Goal: Task Accomplishment & Management: Use online tool/utility

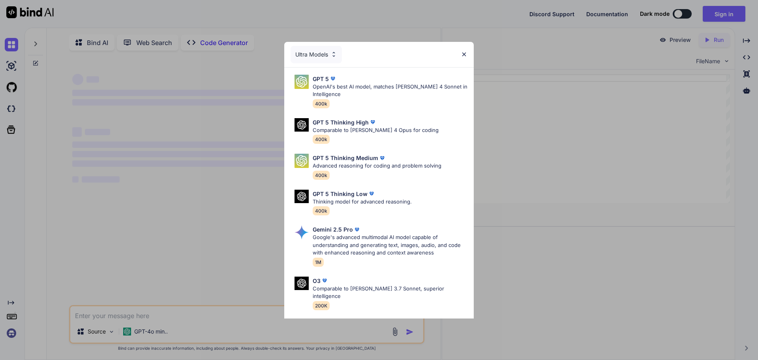
scroll to position [3, 0]
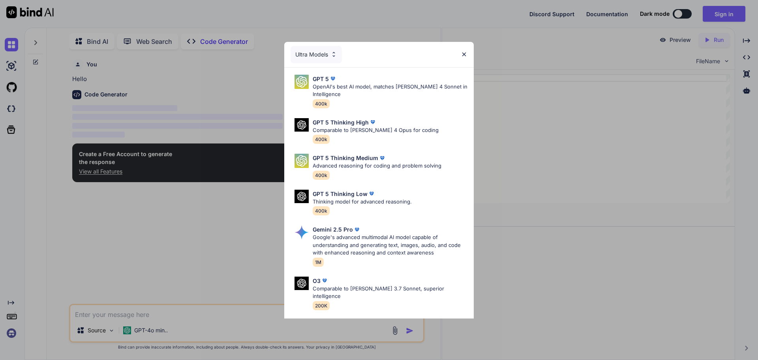
click at [461, 57] on img at bounding box center [464, 54] width 7 height 7
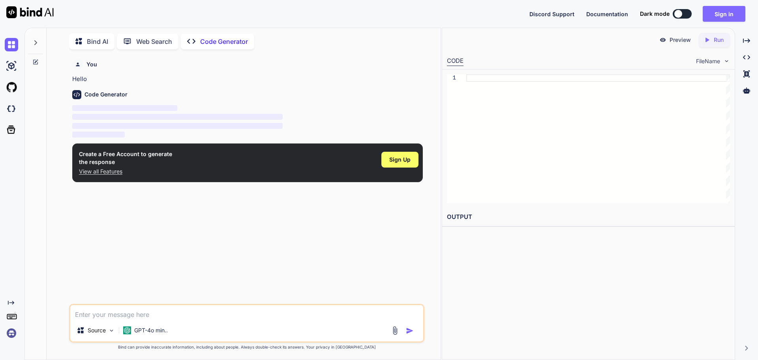
click at [715, 13] on button "Sign in" at bounding box center [724, 14] width 43 height 16
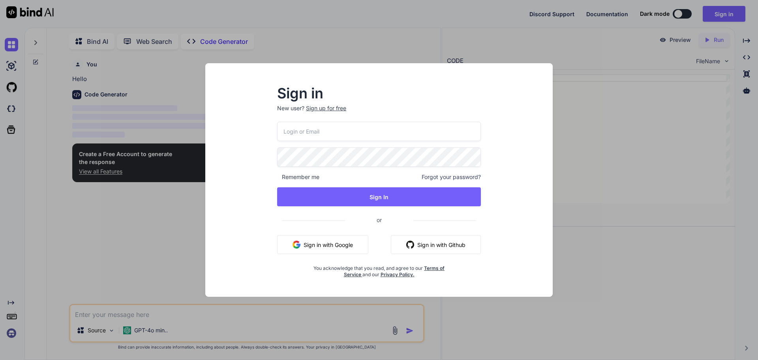
click at [318, 120] on p "New user? Sign up for free" at bounding box center [379, 112] width 204 height 17
click at [315, 132] on input "email" at bounding box center [379, 131] width 204 height 19
type input "[EMAIL_ADDRESS][DOMAIN_NAME]"
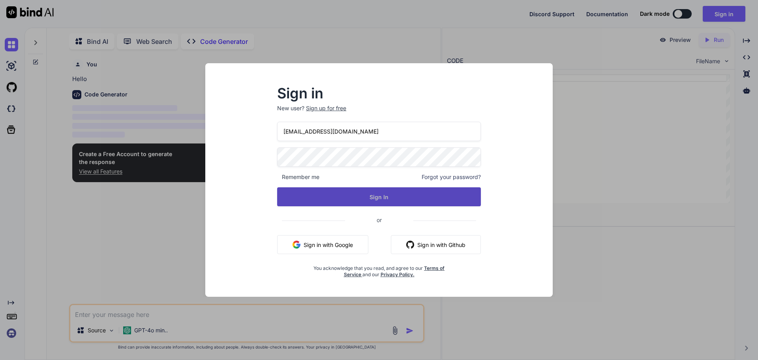
click at [356, 195] on button "Sign In" at bounding box center [379, 196] width 204 height 19
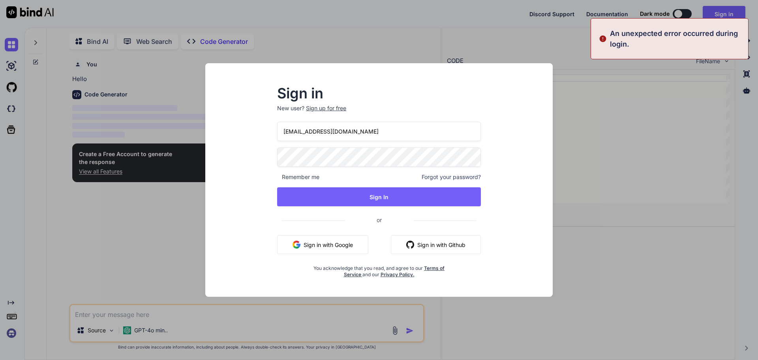
click at [581, 88] on div "Sign in New user? Sign up for free [EMAIL_ADDRESS][DOMAIN_NAME] Remember me For…" at bounding box center [379, 180] width 758 height 360
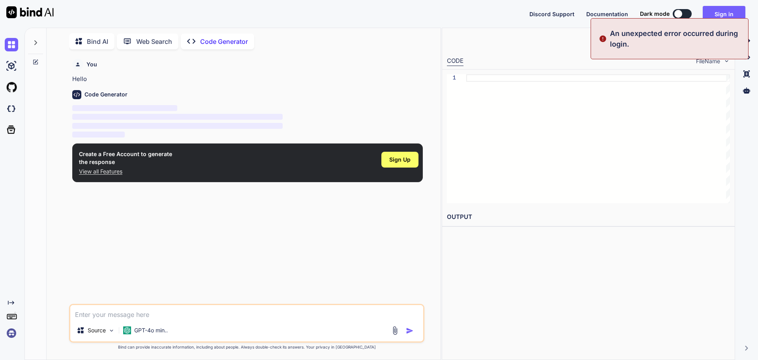
click at [713, 4] on div "Discord Support Documentation Dark mode Sign in Created with Pixso." at bounding box center [379, 14] width 758 height 28
click at [711, 15] on button "Sign in" at bounding box center [724, 14] width 43 height 16
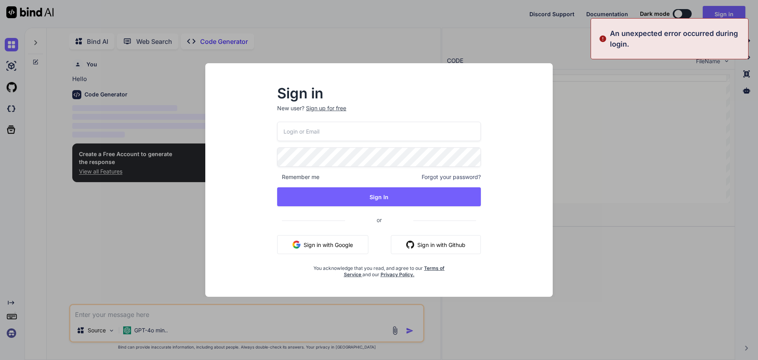
click at [325, 135] on input "email" at bounding box center [379, 131] width 204 height 19
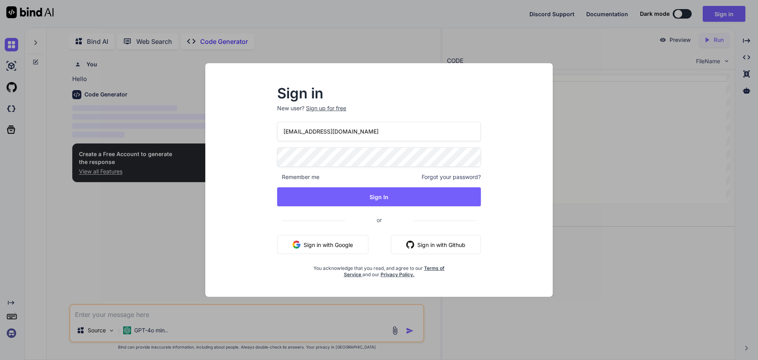
type input "[EMAIL_ADDRESS][DOMAIN_NAME]"
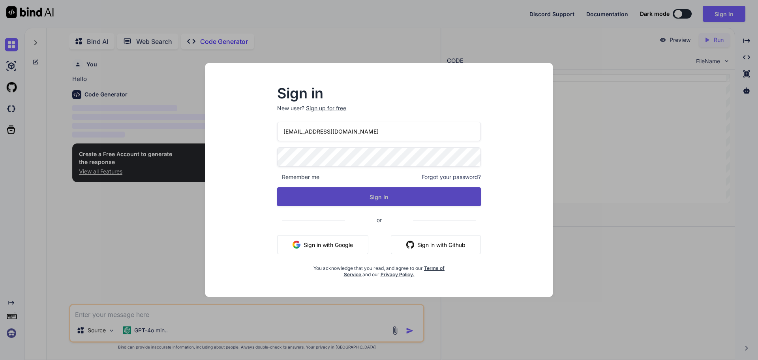
click at [435, 193] on button "Sign In" at bounding box center [379, 196] width 204 height 19
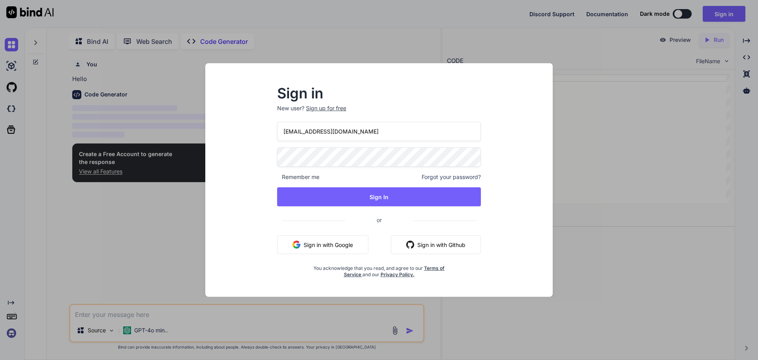
click at [378, 210] on span "or" at bounding box center [379, 219] width 68 height 19
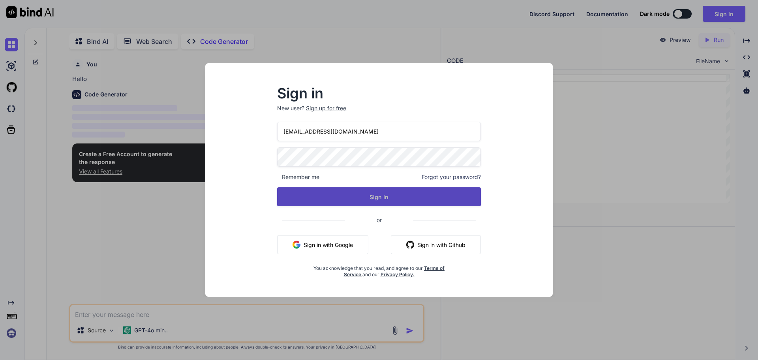
click at [378, 205] on button "Sign In" at bounding box center [379, 196] width 204 height 19
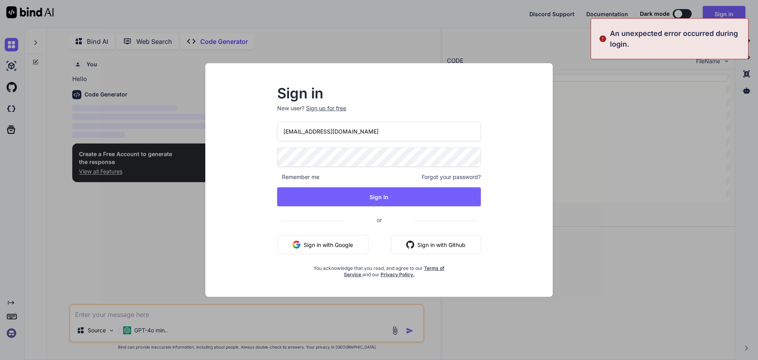
click at [628, 125] on div "Sign in New user? Sign up for free [EMAIL_ADDRESS][DOMAIN_NAME] Remember me For…" at bounding box center [379, 180] width 758 height 360
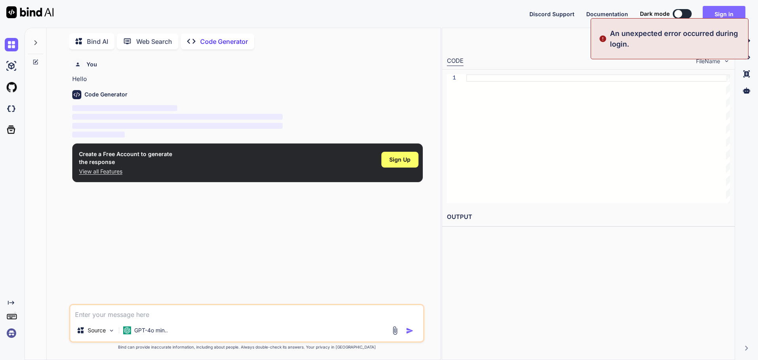
click at [729, 12] on button "Sign in" at bounding box center [724, 14] width 43 height 16
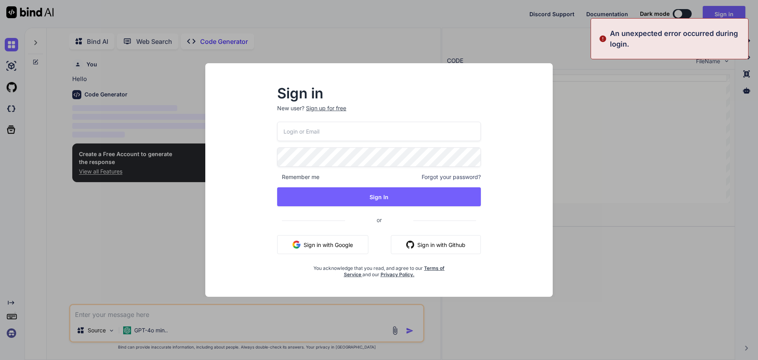
click at [382, 130] on input "email" at bounding box center [379, 131] width 204 height 19
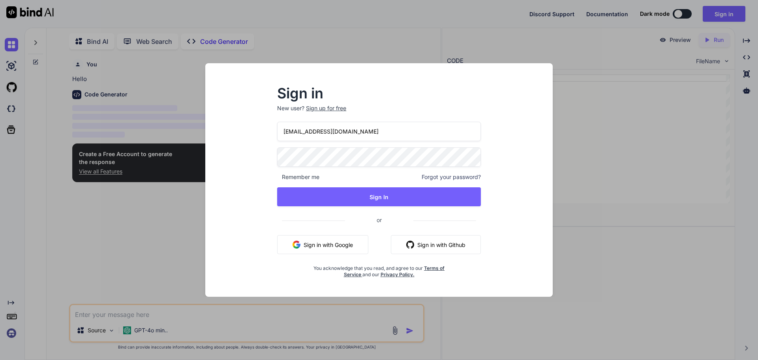
type input "[EMAIL_ADDRESS][DOMAIN_NAME]"
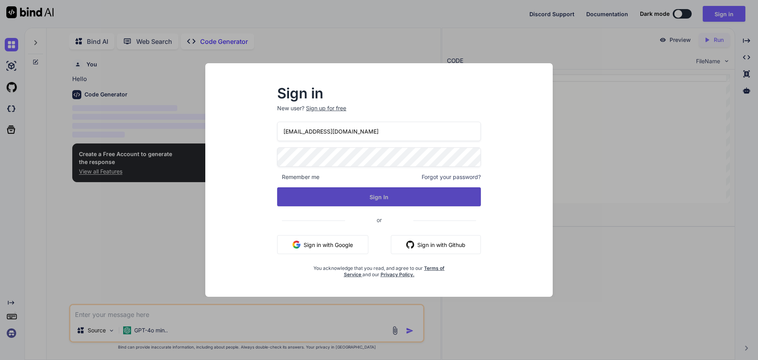
click at [405, 199] on button "Sign In" at bounding box center [379, 196] width 204 height 19
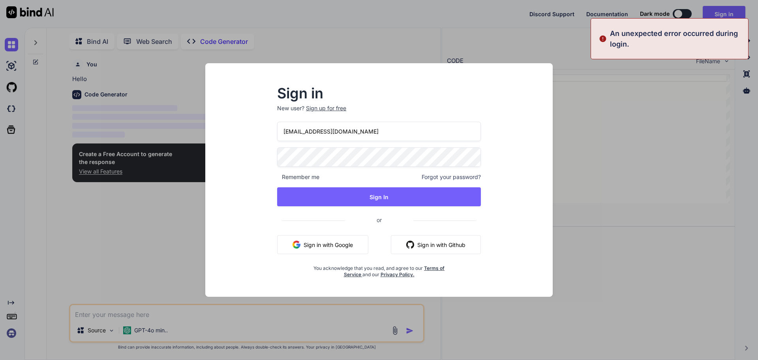
click at [695, 93] on div "Sign in New user? Sign up for free [EMAIL_ADDRESS][DOMAIN_NAME] Remember me For…" at bounding box center [379, 180] width 758 height 360
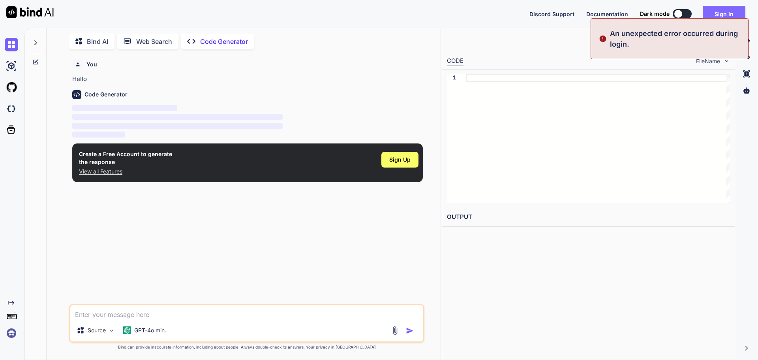
click at [716, 12] on button "Sign in" at bounding box center [724, 14] width 43 height 16
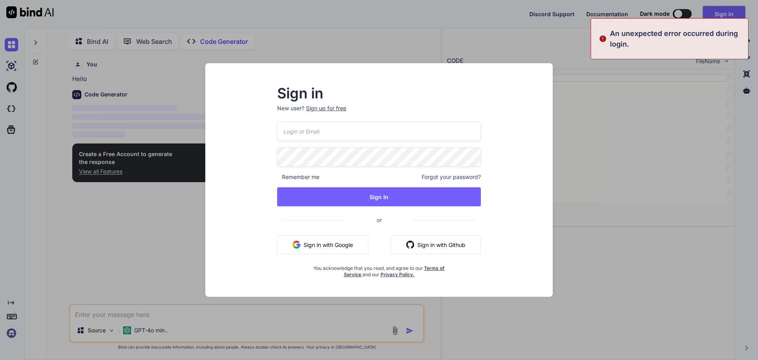
click at [337, 131] on input "email" at bounding box center [379, 131] width 204 height 19
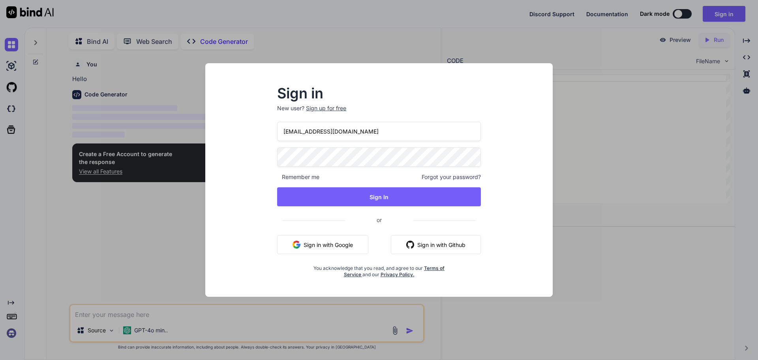
type input "[EMAIL_ADDRESS][DOMAIN_NAME]"
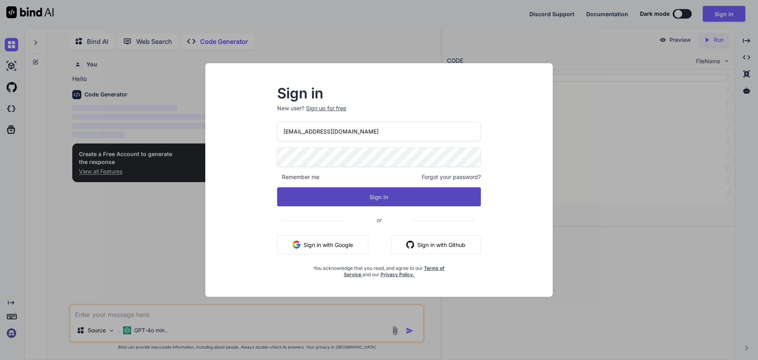
click at [349, 195] on button "Sign In" at bounding box center [379, 196] width 204 height 19
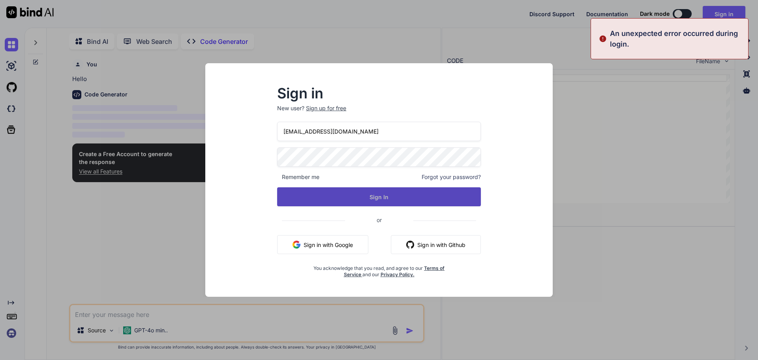
click at [349, 195] on button "Sign In" at bounding box center [379, 196] width 204 height 19
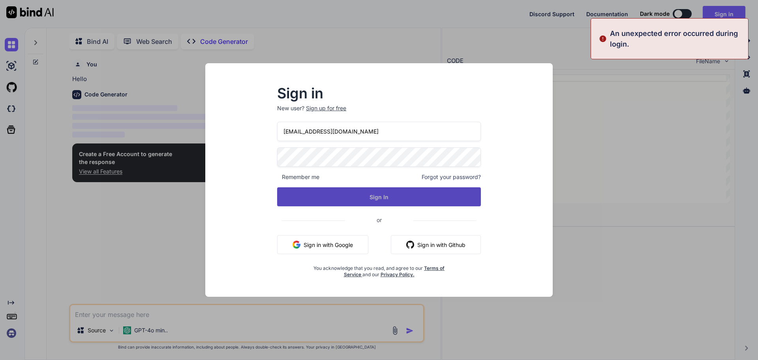
click at [349, 195] on button "Sign In" at bounding box center [379, 196] width 204 height 19
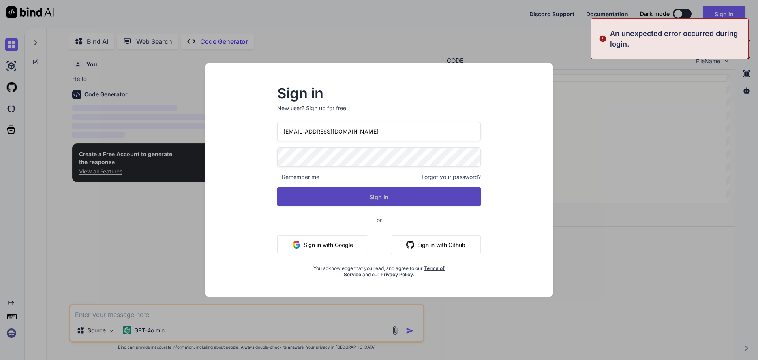
click at [349, 195] on button "Sign In" at bounding box center [379, 196] width 204 height 19
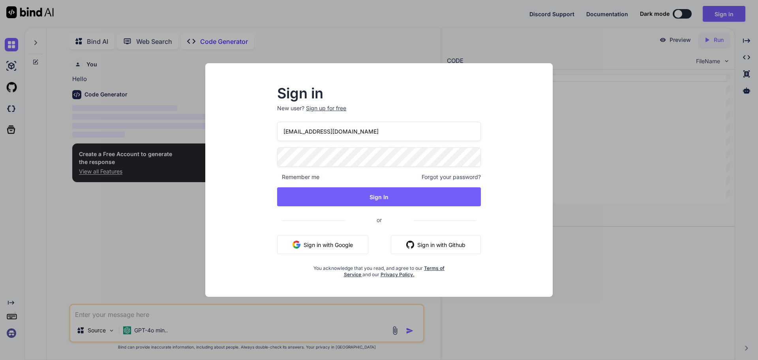
click at [352, 207] on div "[EMAIL_ADDRESS][DOMAIN_NAME] Remember me Forgot your password? Sign In or Sign …" at bounding box center [379, 200] width 204 height 156
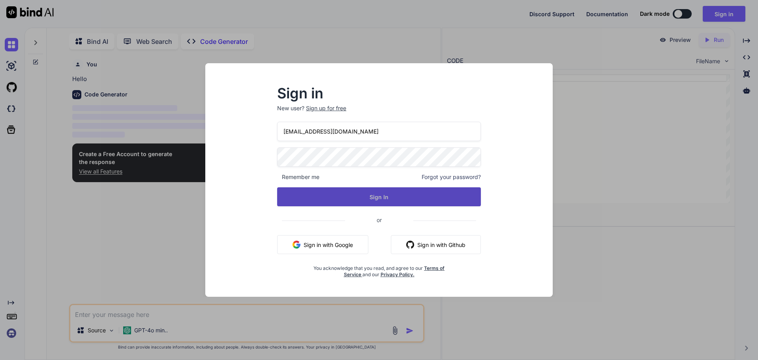
click at [353, 200] on button "Sign In" at bounding box center [379, 196] width 204 height 19
click at [377, 204] on button "Sign In" at bounding box center [379, 196] width 204 height 19
click at [367, 202] on button "Sign In" at bounding box center [379, 196] width 204 height 19
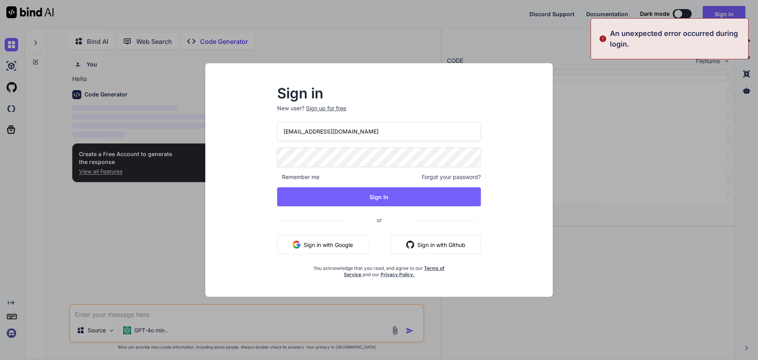
click at [659, 133] on div "Sign in New user? Sign up for free [EMAIL_ADDRESS][DOMAIN_NAME] Remember me For…" at bounding box center [379, 180] width 758 height 360
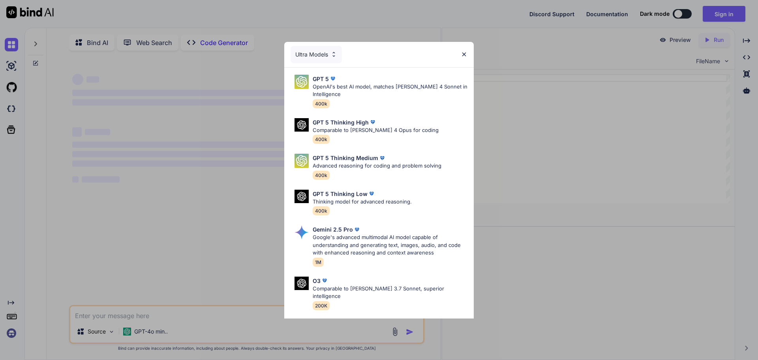
type textarea "x"
click at [509, 107] on div "Ultra Models GPT 5 OpenAI's best AI model, matches Claude 4 Sonnet in Intellige…" at bounding box center [379, 180] width 758 height 360
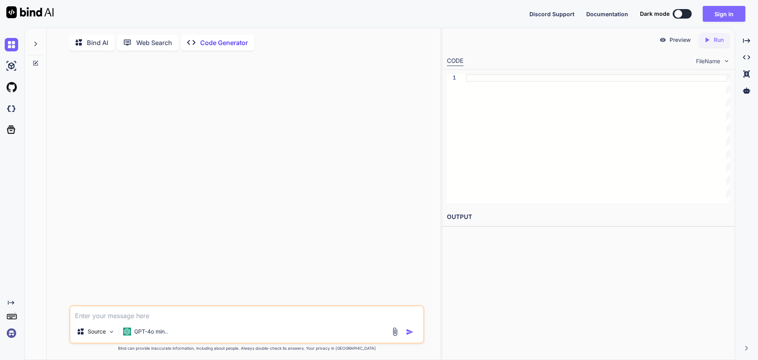
click at [728, 8] on button "Sign in" at bounding box center [724, 14] width 43 height 16
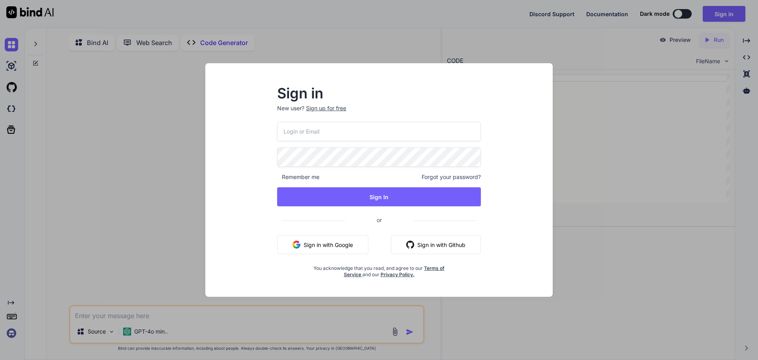
click at [319, 130] on input "email" at bounding box center [379, 131] width 204 height 19
type input "[EMAIL_ADDRESS][DOMAIN_NAME]"
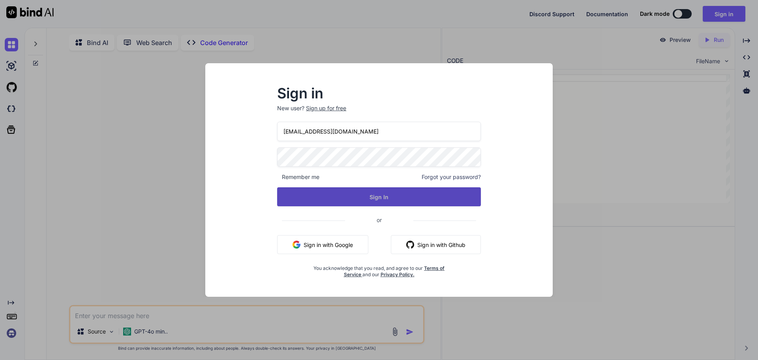
click at [309, 191] on button "Sign In" at bounding box center [379, 196] width 204 height 19
click at [383, 197] on button "Sign In" at bounding box center [379, 196] width 204 height 19
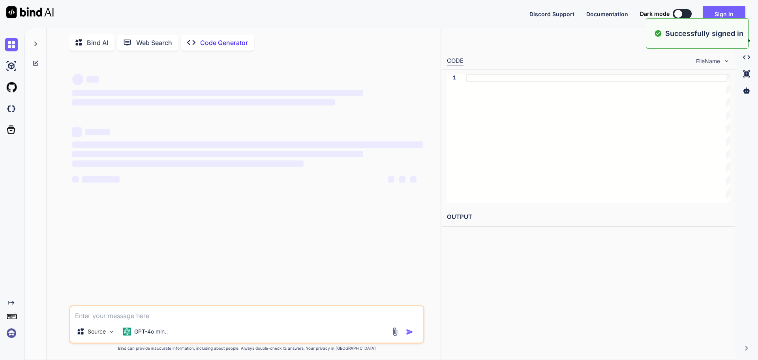
type textarea "x"
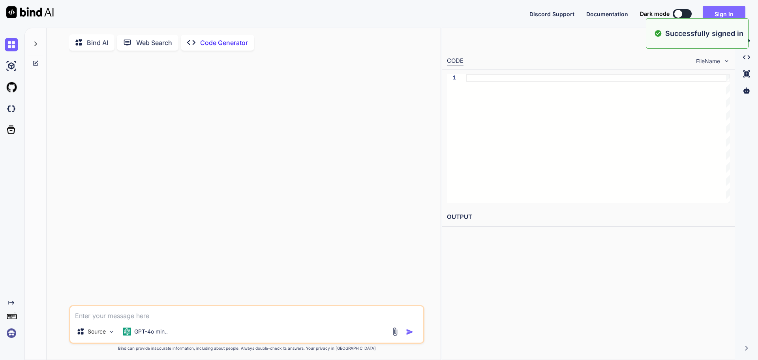
click at [733, 16] on button "Sign in" at bounding box center [724, 14] width 43 height 16
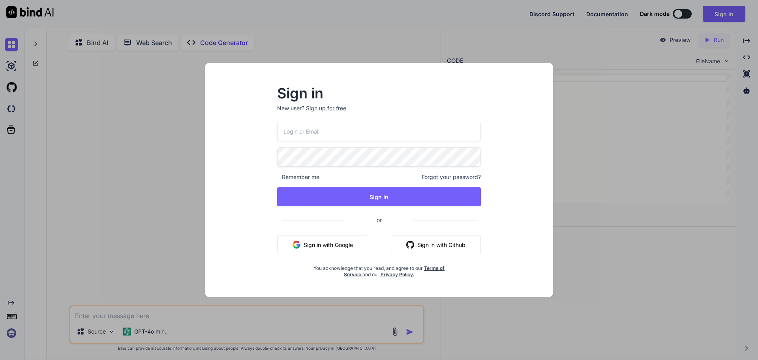
click at [350, 139] on input "email" at bounding box center [379, 131] width 204 height 19
type input "[EMAIL_ADDRESS][DOMAIN_NAME]"
click at [367, 186] on div "[EMAIL_ADDRESS][DOMAIN_NAME] Remember me Forgot your password? Sign In or Sign …" at bounding box center [379, 200] width 204 height 156
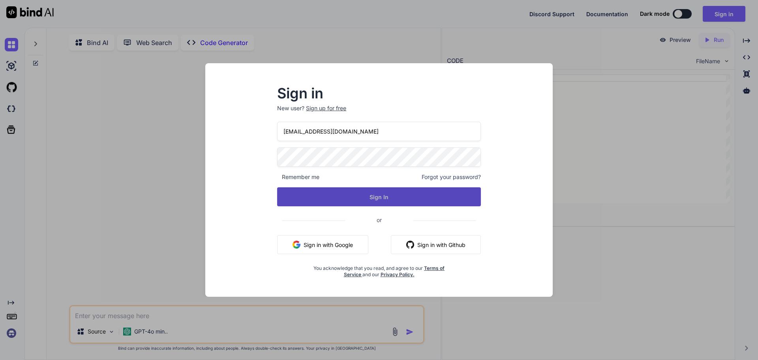
click at [368, 192] on button "Sign In" at bounding box center [379, 196] width 204 height 19
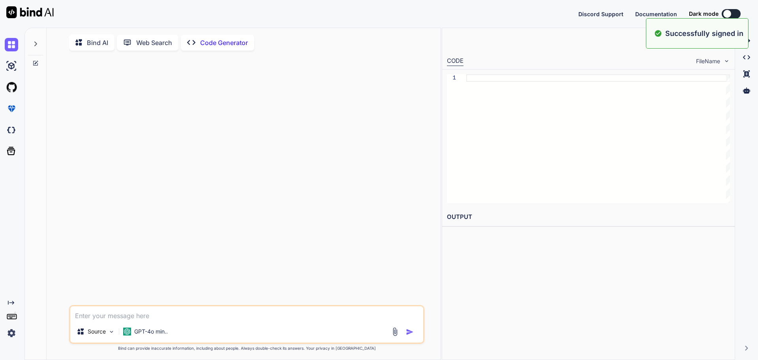
type textarea "x"
click at [727, 13] on button "Sign in" at bounding box center [724, 14] width 43 height 16
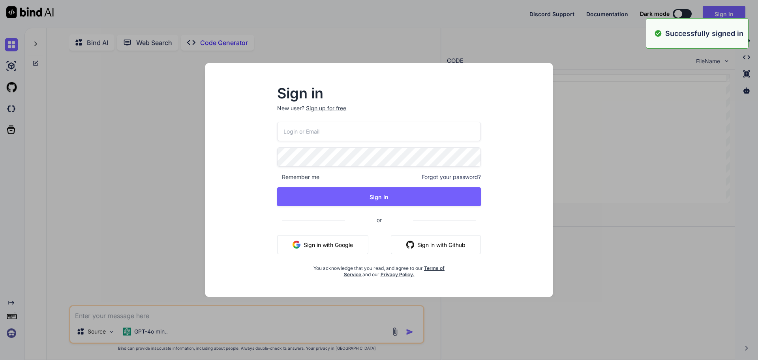
click at [327, 124] on input "email" at bounding box center [379, 131] width 204 height 19
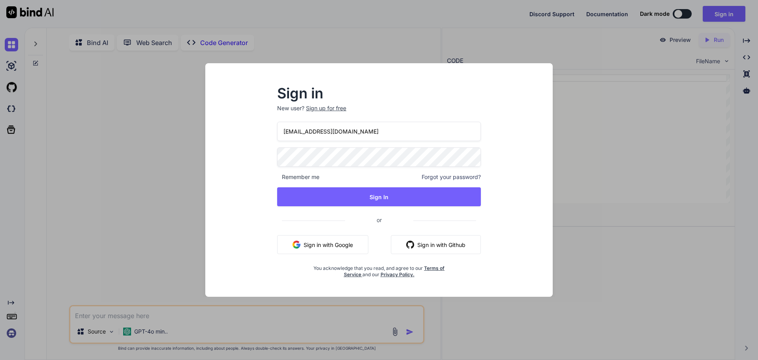
type input "[EMAIL_ADDRESS][DOMAIN_NAME]"
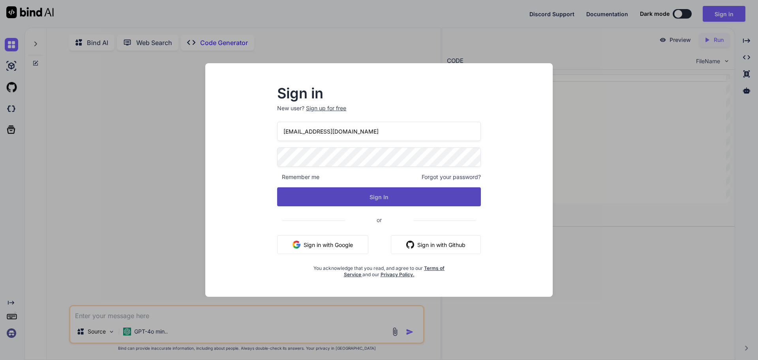
click at [437, 196] on button "Sign In" at bounding box center [379, 196] width 204 height 19
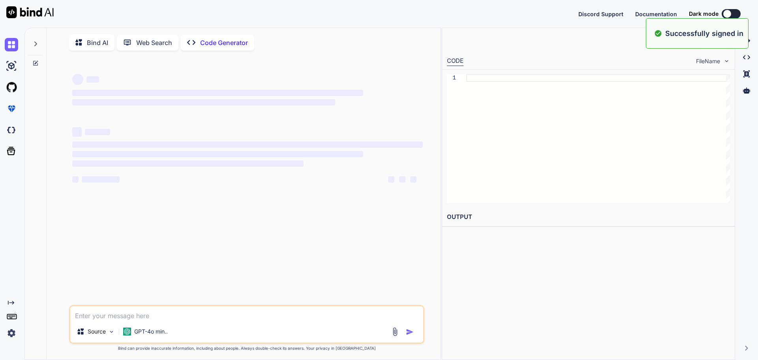
type textarea "x"
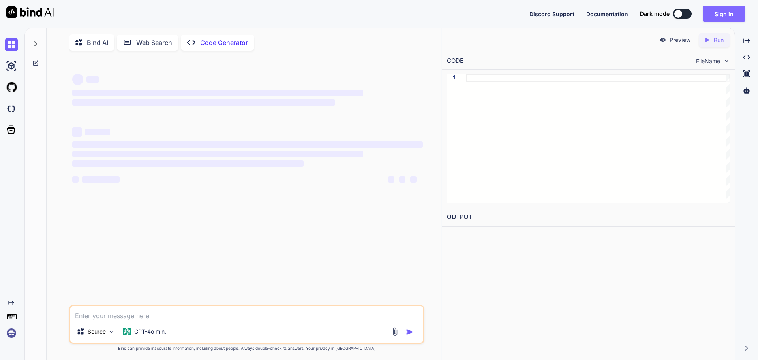
type textarea "x"
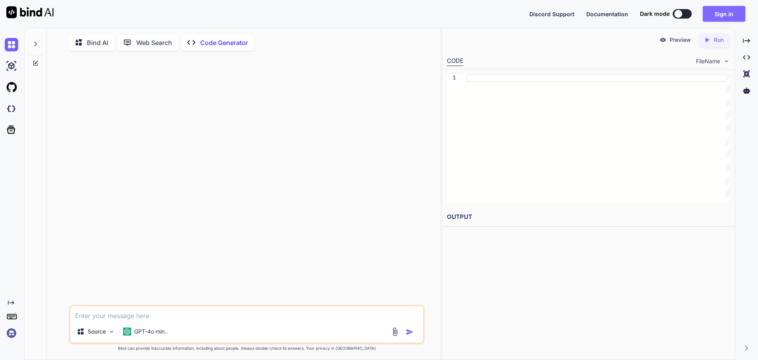
click at [731, 14] on button "Sign in" at bounding box center [724, 14] width 43 height 16
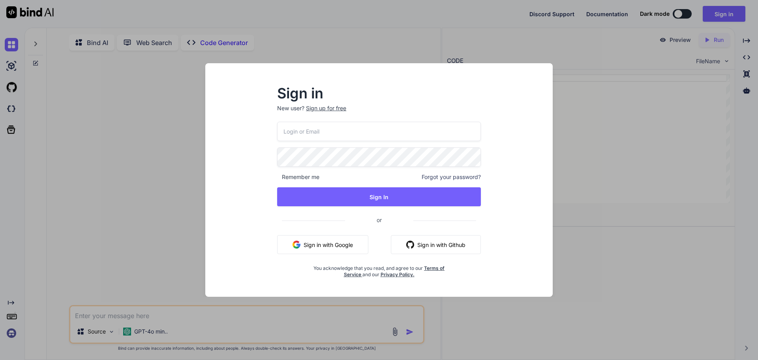
click at [334, 133] on input "email" at bounding box center [379, 131] width 204 height 19
type input "[EMAIL_ADDRESS][DOMAIN_NAME]"
click at [398, 226] on span "or" at bounding box center [379, 219] width 68 height 19
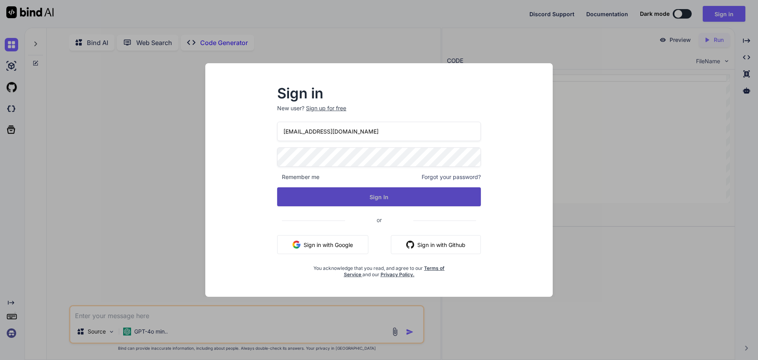
click at [393, 203] on button "Sign In" at bounding box center [379, 196] width 204 height 19
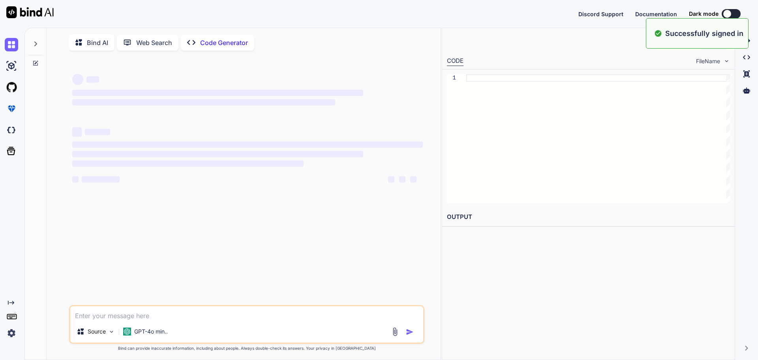
type textarea "x"
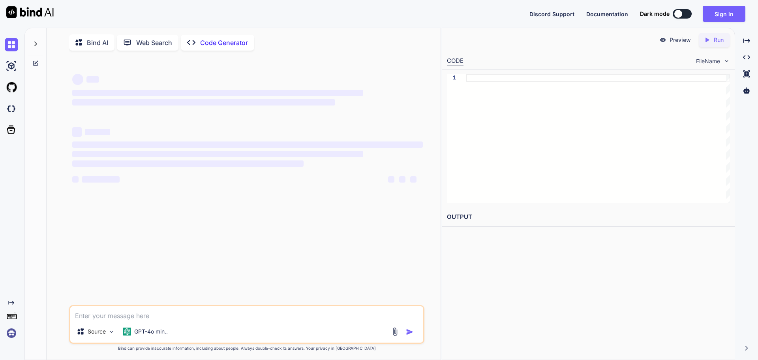
type textarea "x"
click at [730, 22] on div "Discord Support Documentation Dark mode Sign in Created with Pixso." at bounding box center [379, 14] width 758 height 28
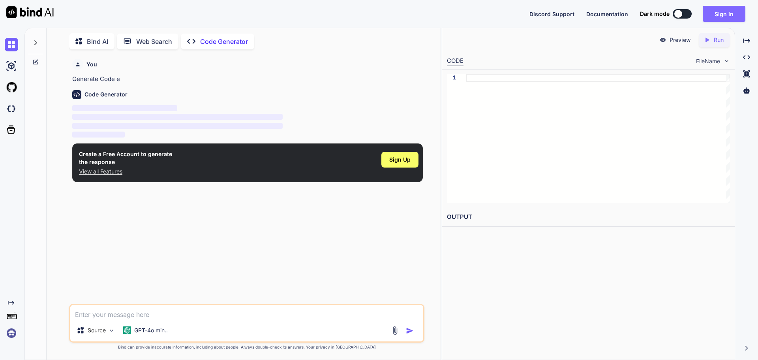
click at [726, 13] on button "Sign in" at bounding box center [724, 14] width 43 height 16
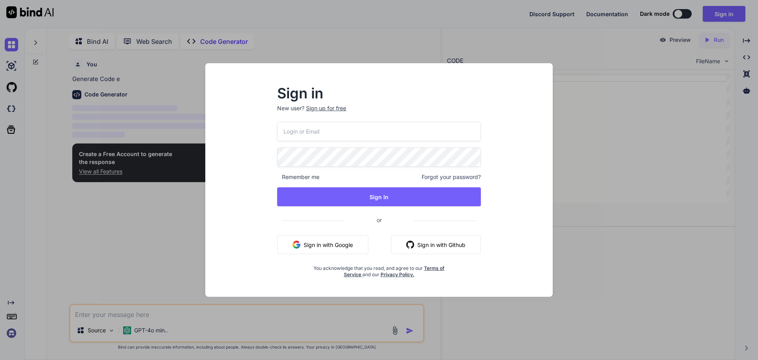
click at [183, 62] on div "Sign in New user? Sign up for free Remember me Forgot your password? Sign In or…" at bounding box center [379, 180] width 758 height 360
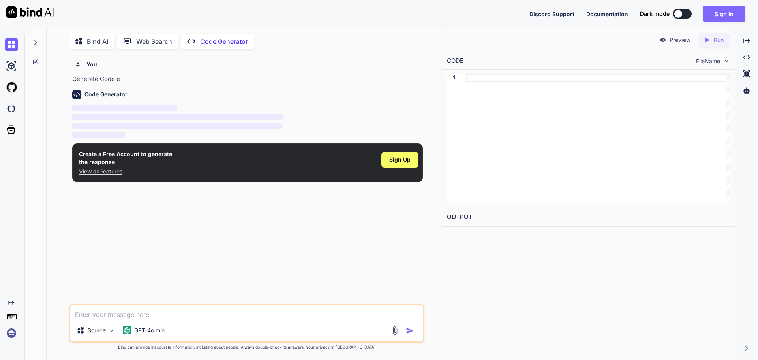
click at [709, 16] on button "Sign in" at bounding box center [724, 14] width 43 height 16
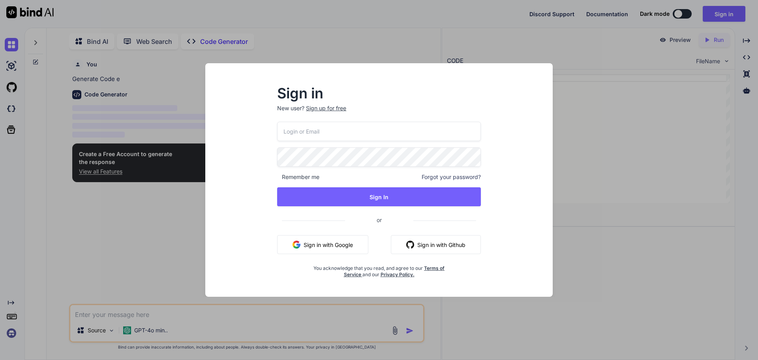
click at [303, 135] on input "email" at bounding box center [379, 131] width 204 height 19
type input "[EMAIL_ADDRESS][DOMAIN_NAME]"
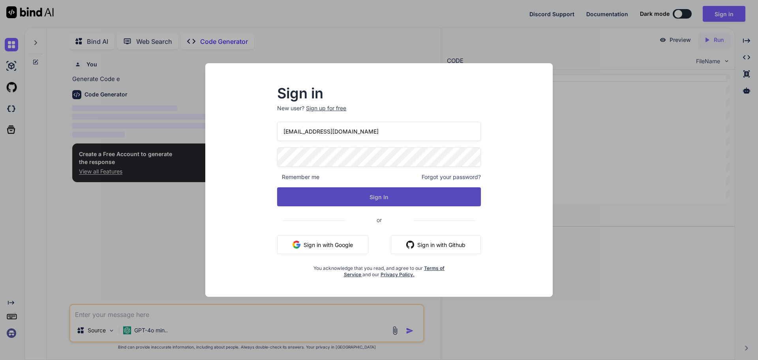
click at [425, 194] on button "Sign In" at bounding box center [379, 196] width 204 height 19
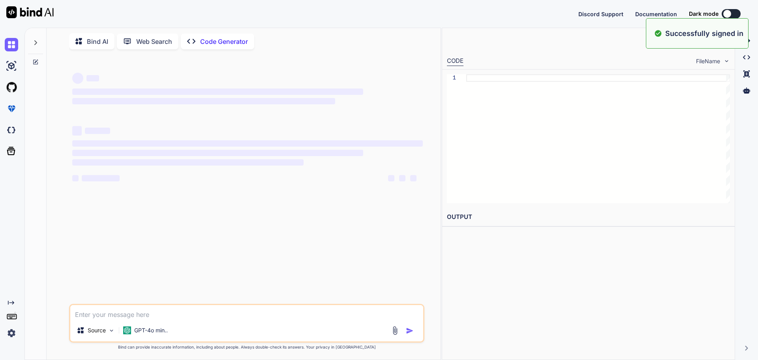
click at [658, 26] on div "Successfully signed in" at bounding box center [697, 33] width 103 height 30
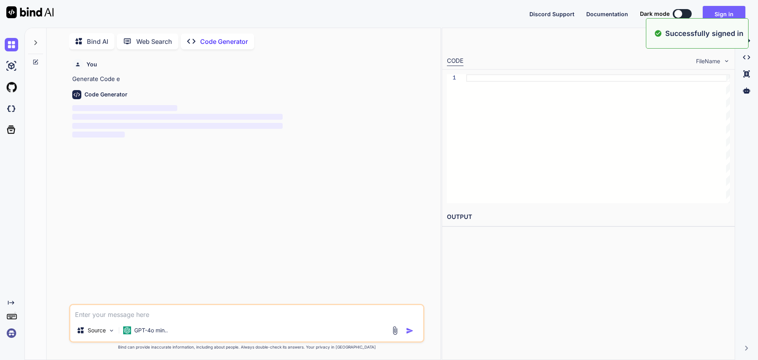
type textarea "x"
click at [9, 333] on img at bounding box center [11, 332] width 13 height 13
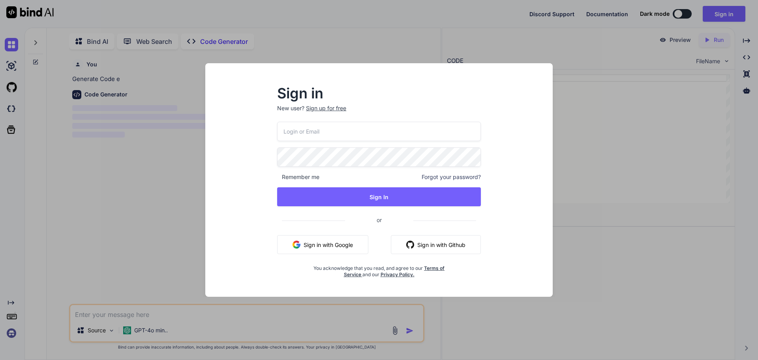
click at [373, 137] on input "email" at bounding box center [379, 131] width 204 height 19
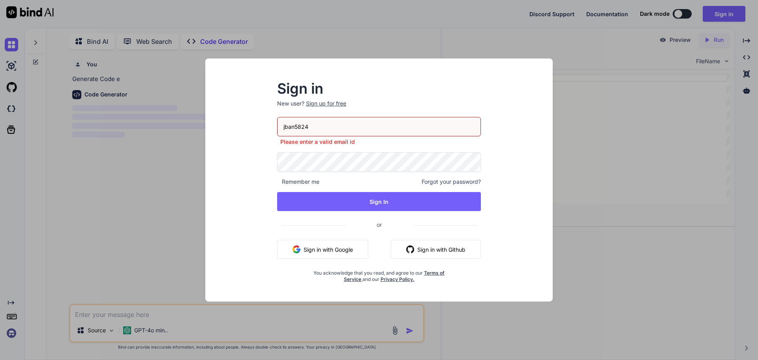
click at [359, 135] on div "jban5824 Please enter a valid email id" at bounding box center [379, 131] width 204 height 29
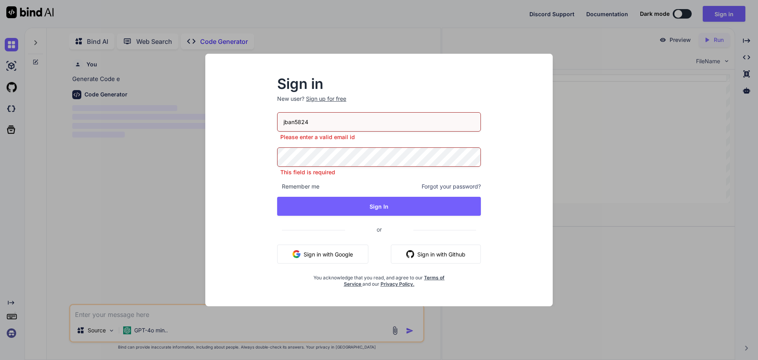
click at [359, 122] on input "jban5824" at bounding box center [379, 121] width 204 height 19
type input "[EMAIL_ADDRESS][DOMAIN_NAME]"
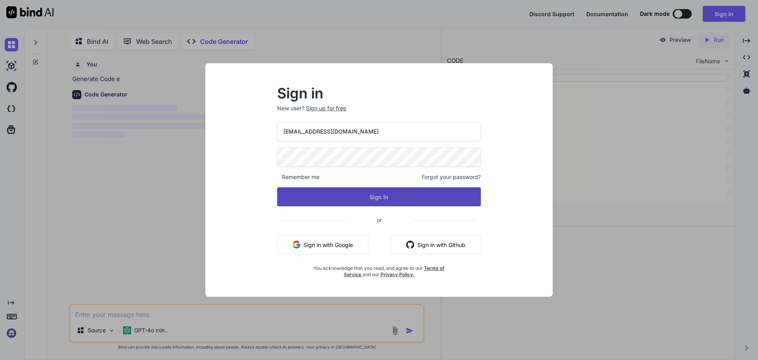
click at [368, 195] on button "Sign In" at bounding box center [379, 196] width 204 height 19
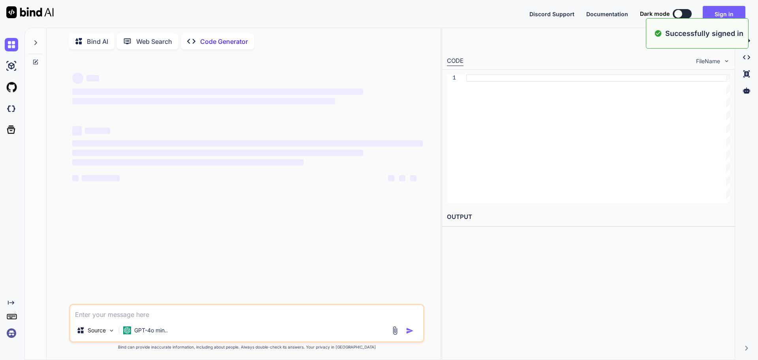
type textarea "x"
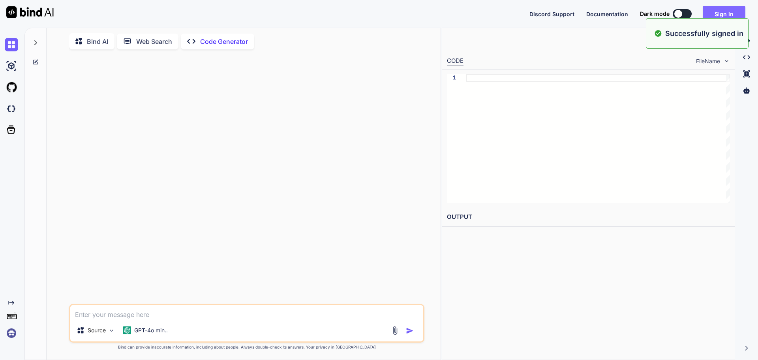
drag, startPoint x: 714, startPoint y: 10, endPoint x: 741, endPoint y: 10, distance: 27.6
click at [741, 10] on button "Sign in" at bounding box center [724, 14] width 43 height 16
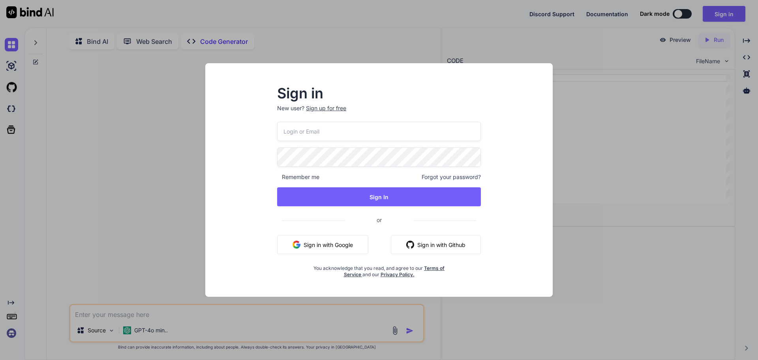
click at [455, 119] on p "New user? Sign up for free" at bounding box center [379, 112] width 204 height 17
click at [452, 132] on input "email" at bounding box center [379, 131] width 204 height 19
type input "[EMAIL_ADDRESS][DOMAIN_NAME]"
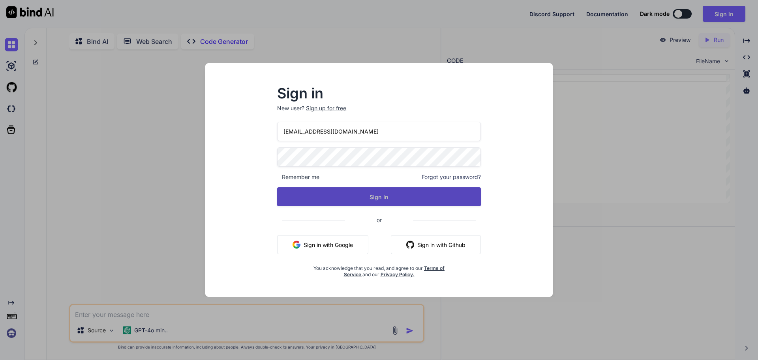
click at [398, 200] on button "Sign In" at bounding box center [379, 196] width 204 height 19
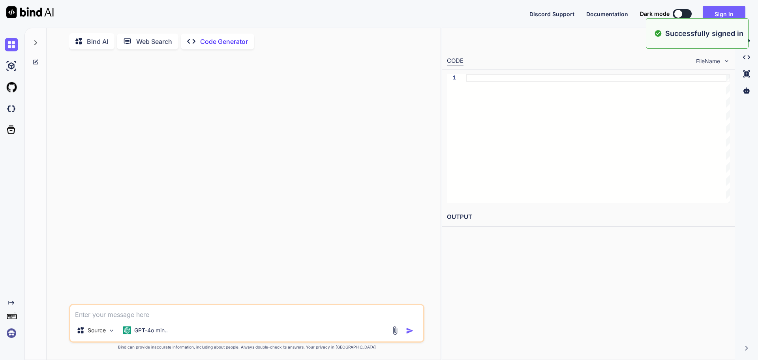
click at [715, 10] on button "Sign in" at bounding box center [724, 14] width 43 height 16
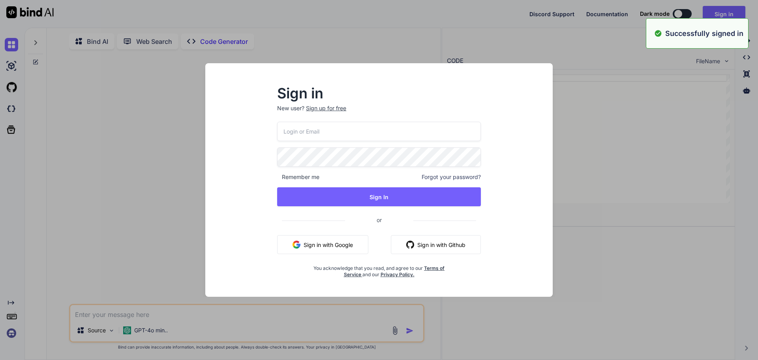
click at [332, 125] on input "email" at bounding box center [379, 131] width 204 height 19
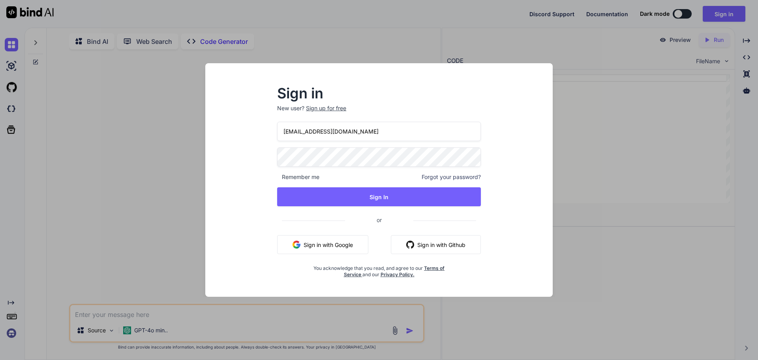
type input "[EMAIL_ADDRESS][DOMAIN_NAME]"
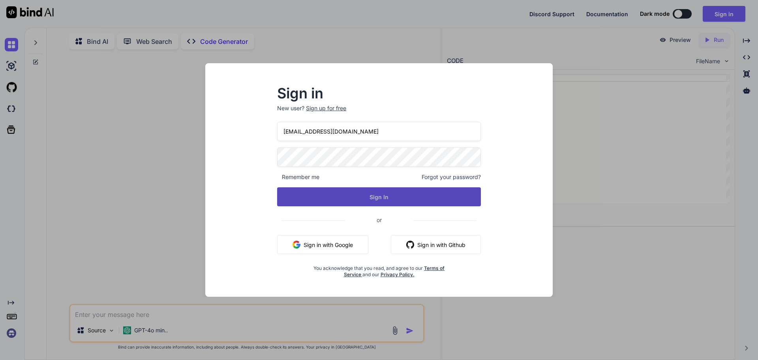
click at [370, 200] on button "Sign In" at bounding box center [379, 196] width 204 height 19
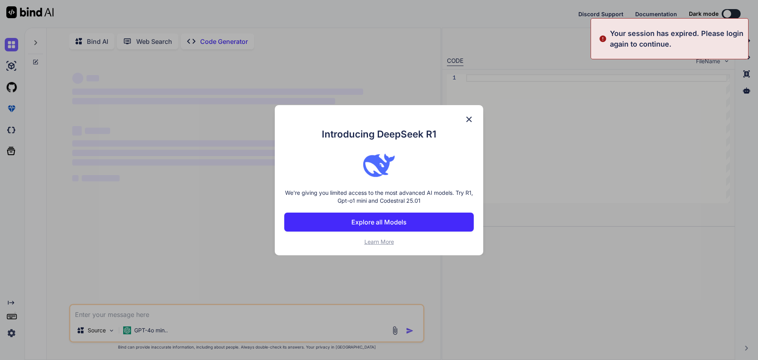
click at [370, 215] on button "Explore all Models" at bounding box center [379, 221] width 190 height 19
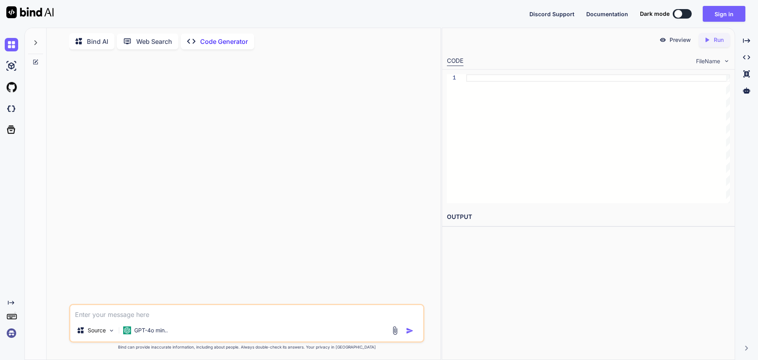
click at [99, 44] on div "Bind AI" at bounding box center [91, 41] width 45 height 16
click at [12, 333] on img at bounding box center [11, 332] width 13 height 13
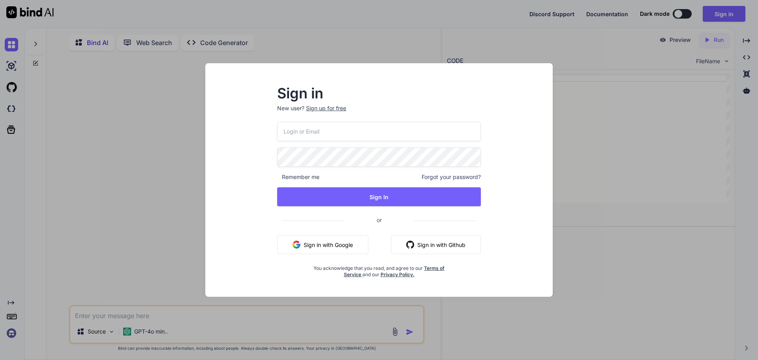
click at [13, 335] on div "Sign in New user? Sign up for free Remember me Forgot your password? Sign In or…" at bounding box center [379, 180] width 758 height 360
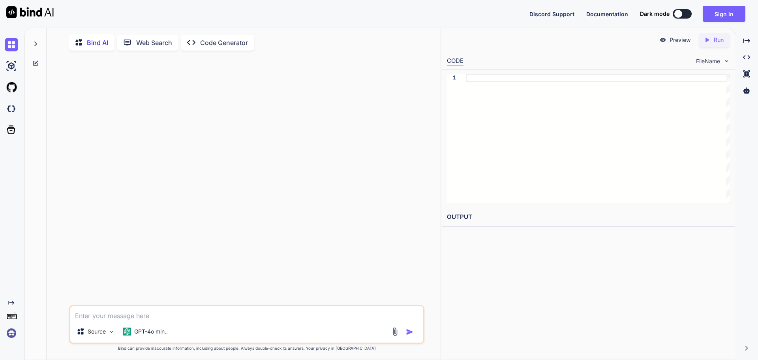
click at [12, 329] on img at bounding box center [11, 332] width 13 height 13
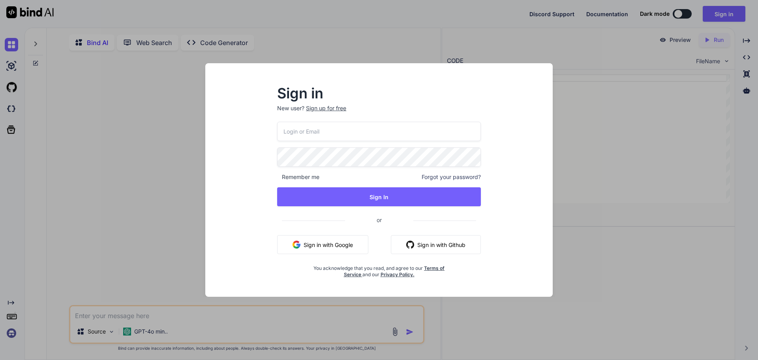
click at [310, 174] on span "Remember me" at bounding box center [298, 177] width 42 height 8
drag, startPoint x: 310, startPoint y: 174, endPoint x: 280, endPoint y: 178, distance: 30.3
click at [280, 178] on span "Remember me" at bounding box center [298, 177] width 42 height 8
click at [289, 177] on span "Remember me" at bounding box center [298, 177] width 42 height 8
click at [329, 111] on div "Sign up for free" at bounding box center [326, 108] width 40 height 8
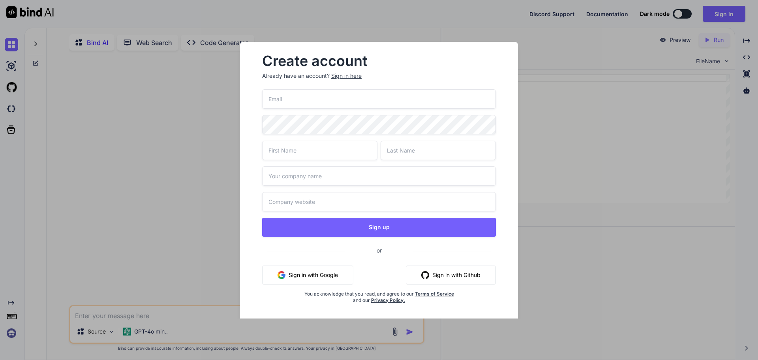
click at [340, 101] on input "email" at bounding box center [379, 98] width 234 height 19
click at [339, 72] on div "Sign in here" at bounding box center [346, 76] width 30 height 8
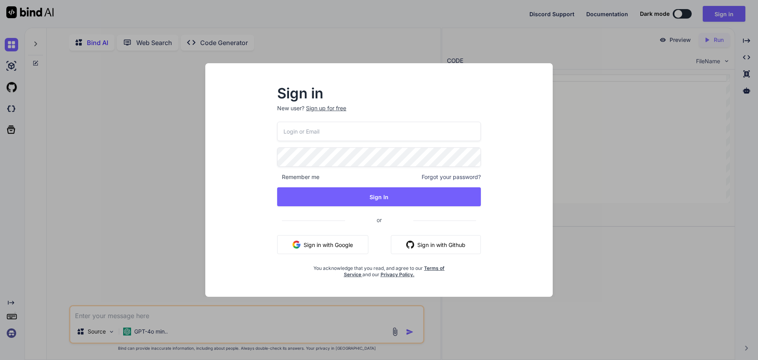
click at [339, 135] on input "email" at bounding box center [379, 131] width 204 height 19
type input "[EMAIL_ADDRESS][DOMAIN_NAME]"
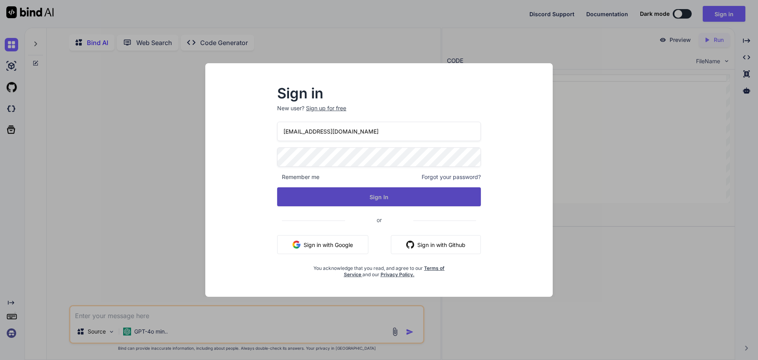
click at [348, 202] on button "Sign In" at bounding box center [379, 196] width 204 height 19
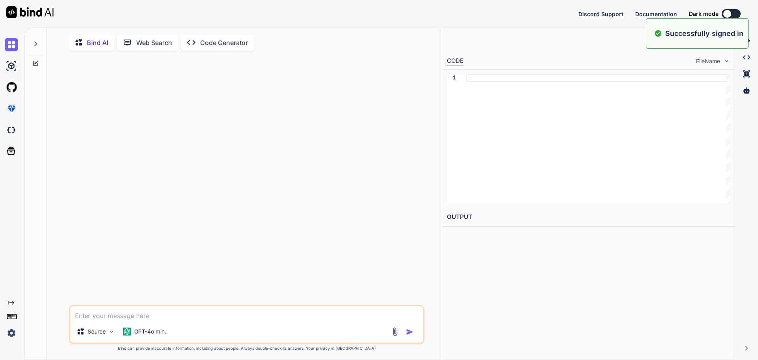
click at [362, 230] on div at bounding box center [248, 181] width 354 height 248
